Goal: Check status: Check status

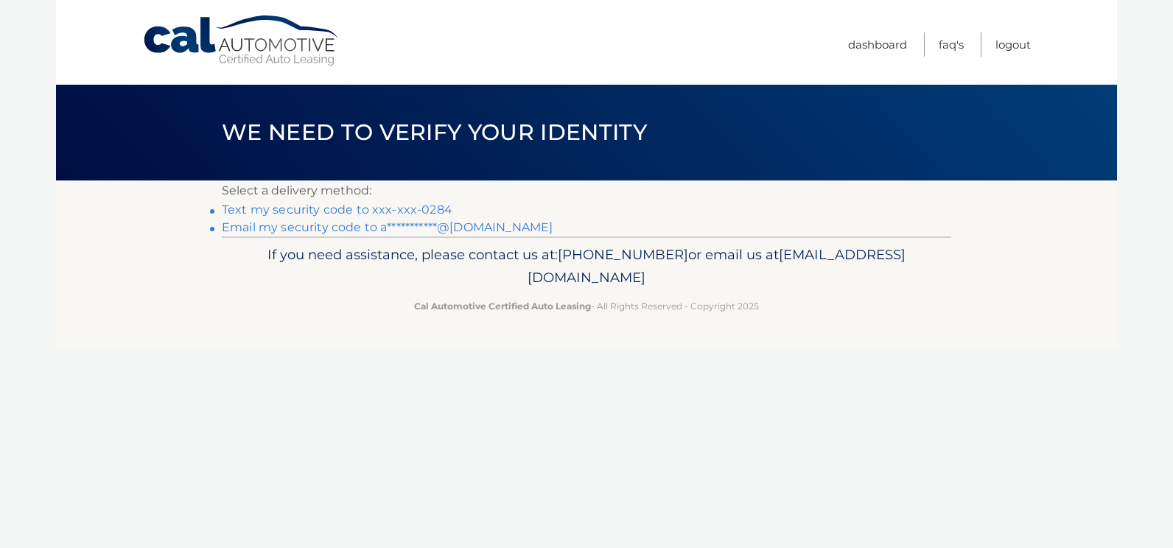
click at [247, 207] on link "Text my security code to xxx-xxx-0284" at bounding box center [337, 210] width 231 height 14
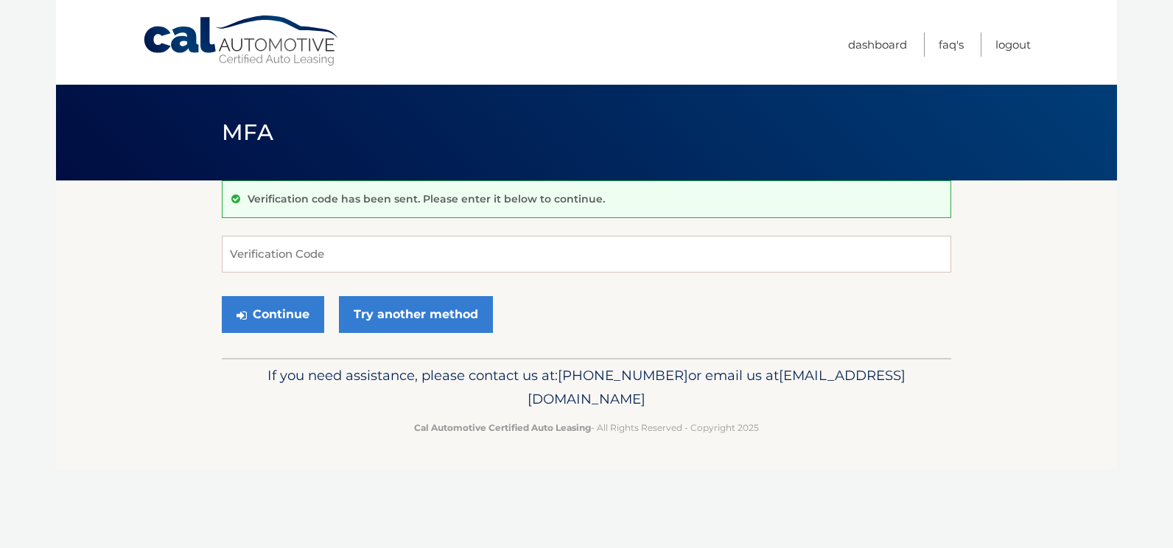
drag, startPoint x: 381, startPoint y: 234, endPoint x: 349, endPoint y: 256, distance: 39.3
click at [361, 253] on div "Verification code has been sent. Please enter it below to continue. Verificatio…" at bounding box center [587, 270] width 730 height 178
click at [349, 256] on input "Verification Code" at bounding box center [587, 254] width 730 height 37
type input "615789"
click at [222, 296] on button "Continue" at bounding box center [273, 314] width 102 height 37
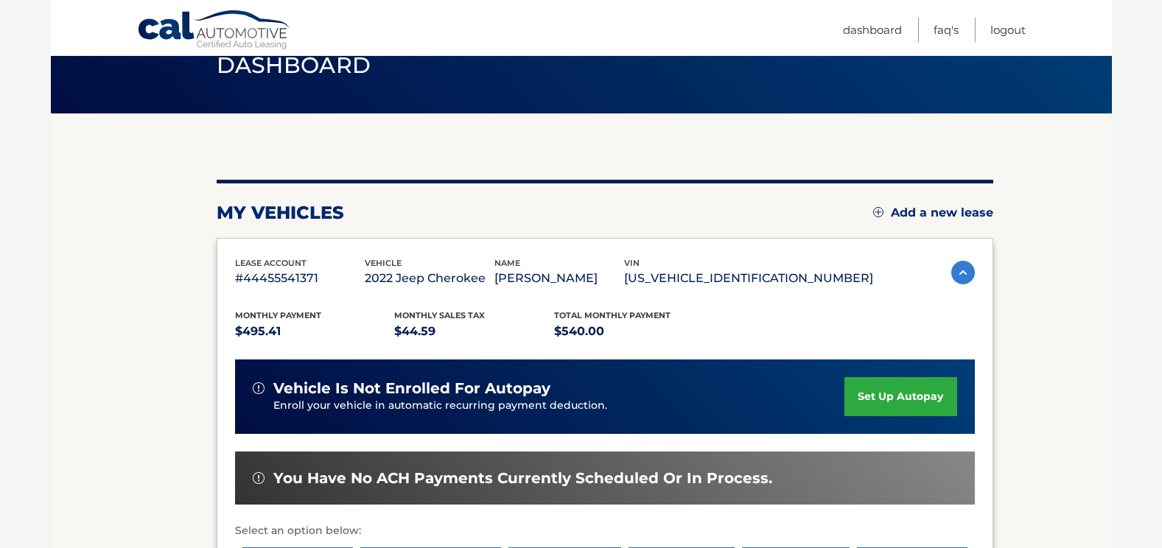
scroll to position [273, 0]
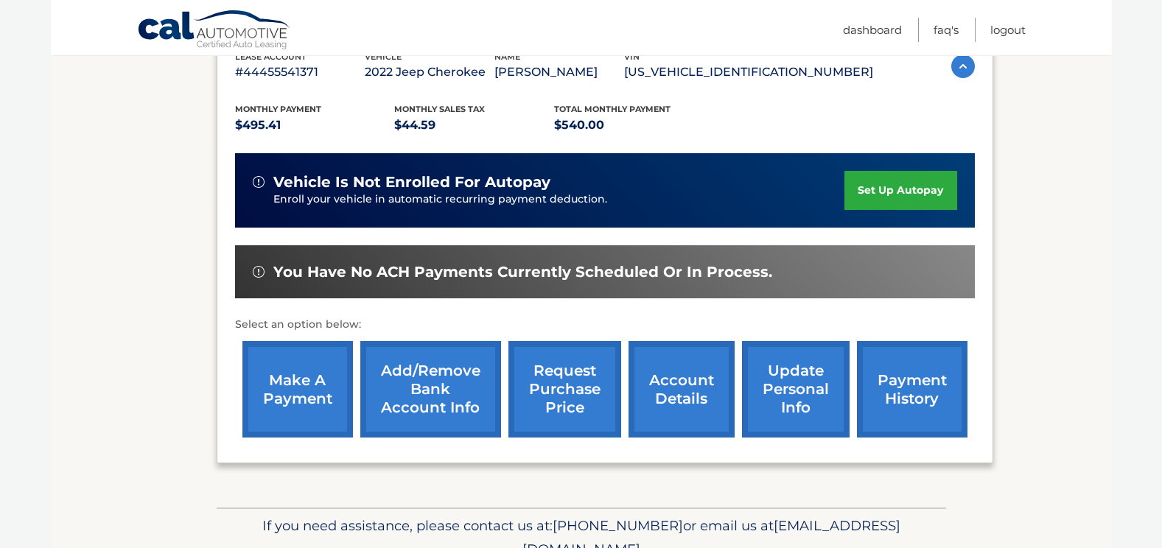
drag, startPoint x: 1161, startPoint y: 363, endPoint x: 1165, endPoint y: 296, distance: 67.2
click at [1161, 275] on html "Cal Automotive Menu Dashboard FAQ's Logout" at bounding box center [581, 1] width 1162 height 548
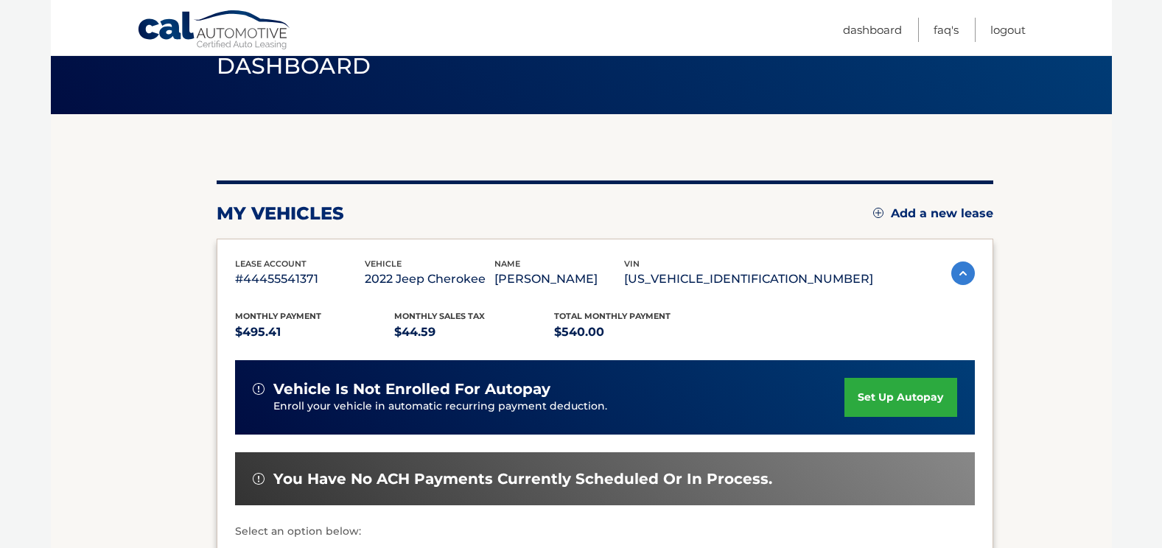
scroll to position [63, 0]
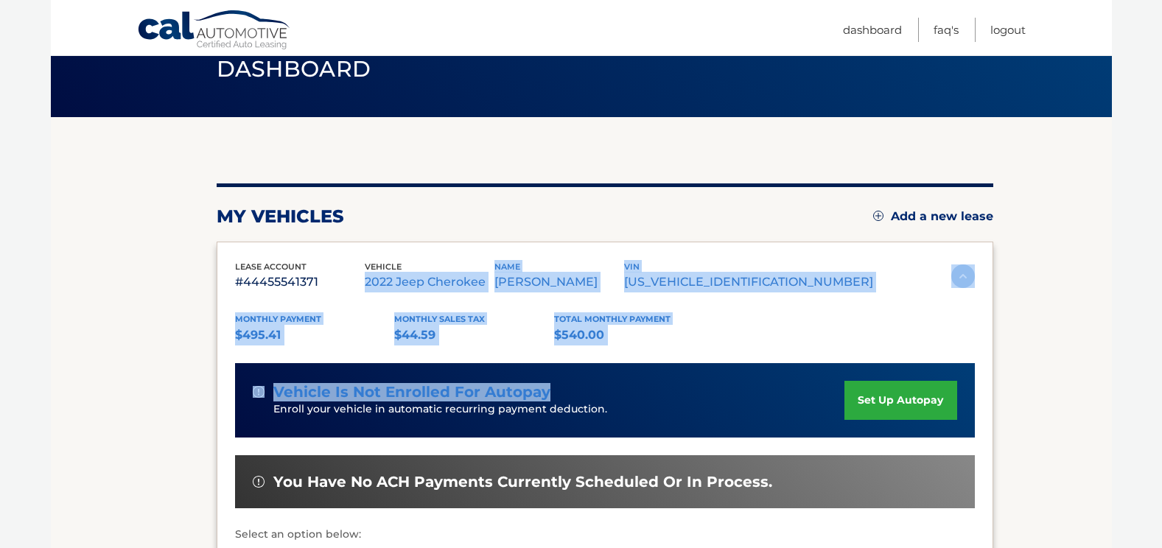
drag, startPoint x: 468, startPoint y: 256, endPoint x: 614, endPoint y: 346, distance: 171.8
click at [614, 346] on div "lease account #44455541371 vehicle 2022 Jeep Cherokee name ALEXIS MIRANDA vin 1…" at bounding box center [605, 458] width 777 height 433
click at [614, 346] on div "Monthly Payment $495.41 Monthly sales Tax $44.59 Total Monthly Payment $540.00 …" at bounding box center [605, 474] width 740 height 363
